Goal: Task Accomplishment & Management: Use online tool/utility

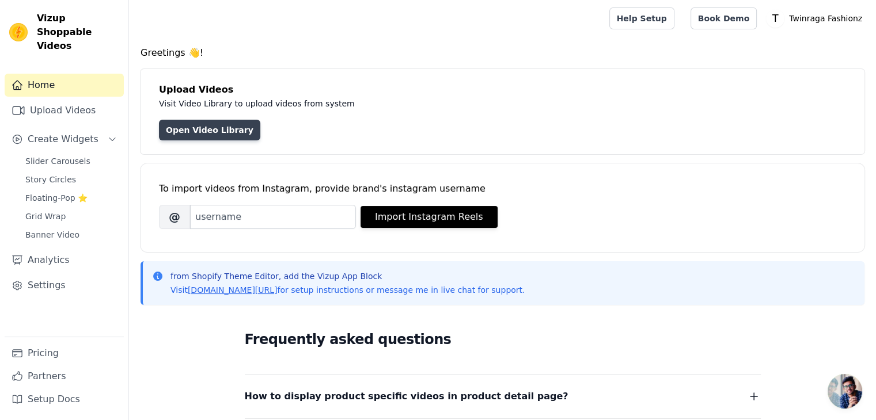
click at [193, 126] on link "Open Video Library" at bounding box center [209, 130] width 101 height 21
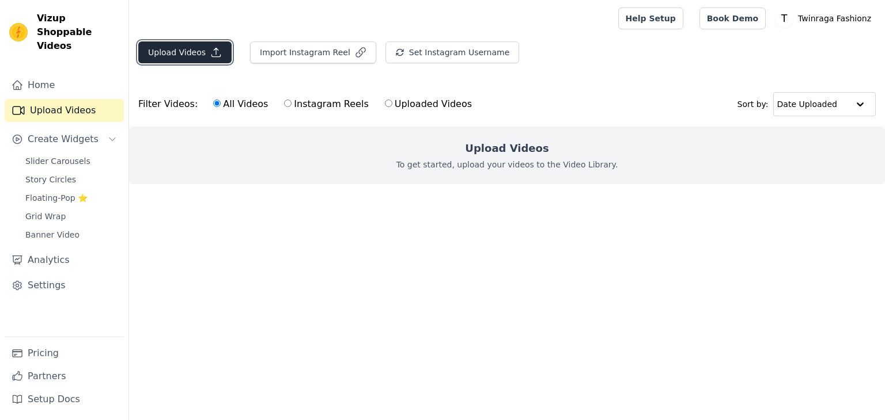
click at [177, 50] on button "Upload Videos" at bounding box center [184, 52] width 93 height 22
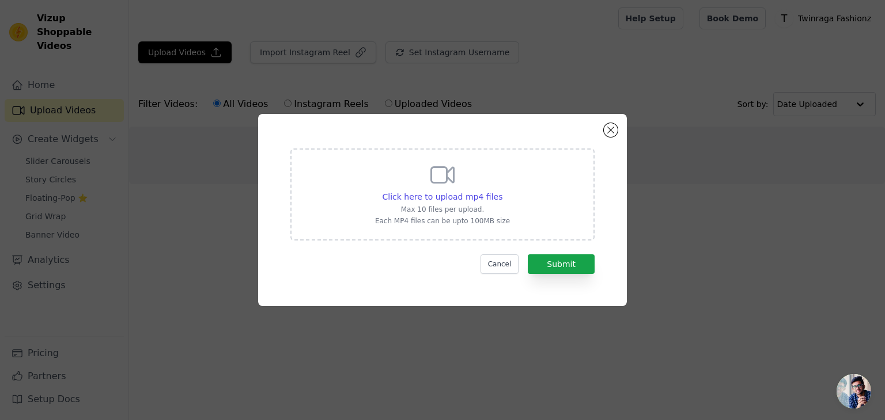
click at [458, 204] on div "Click here to upload mp4 files Max 10 files per upload. Each MP4 files can be u…" at bounding box center [442, 193] width 135 height 65
click at [502, 191] on input "Click here to upload mp4 files Max 10 files per upload. Each MP4 files can be u…" at bounding box center [502, 191] width 1 height 1
